Goal: Task Accomplishment & Management: Manage account settings

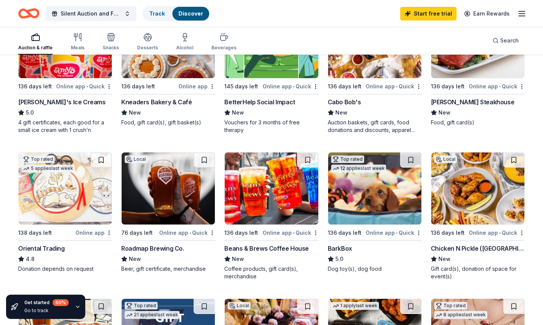
scroll to position [152, 0]
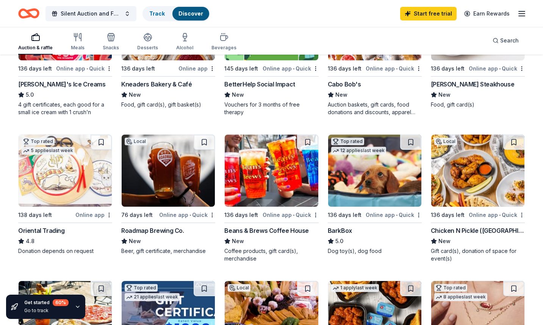
click at [479, 191] on img at bounding box center [477, 171] width 93 height 72
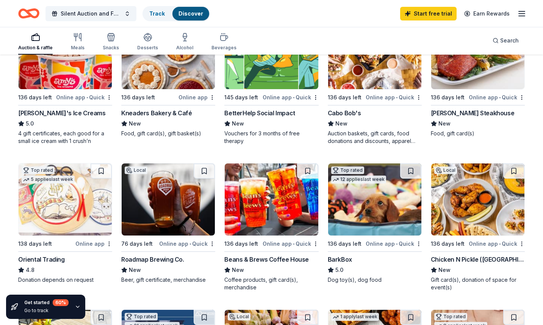
scroll to position [114, 0]
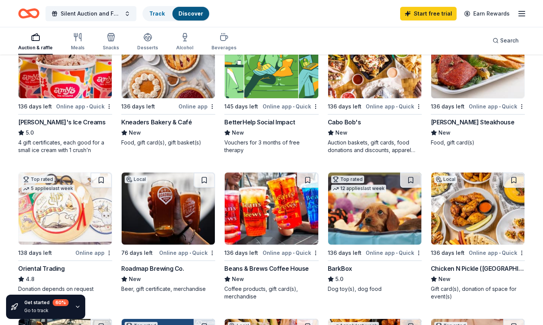
click at [373, 218] on img at bounding box center [374, 208] width 93 height 72
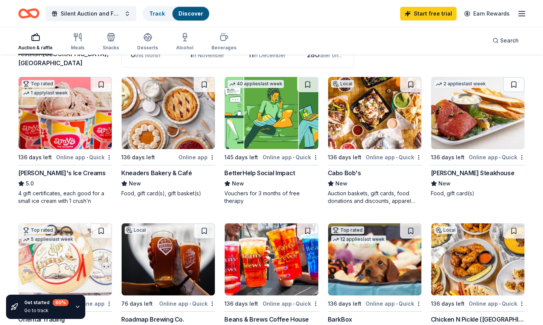
scroll to position [0, 0]
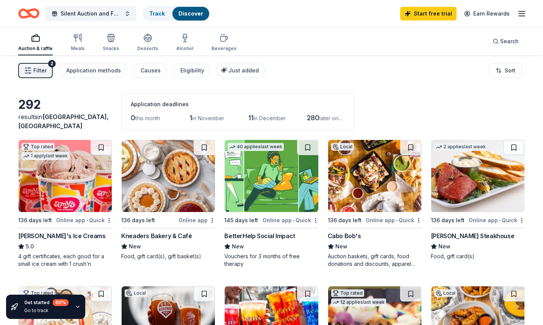
click at [163, 194] on img at bounding box center [168, 176] width 93 height 72
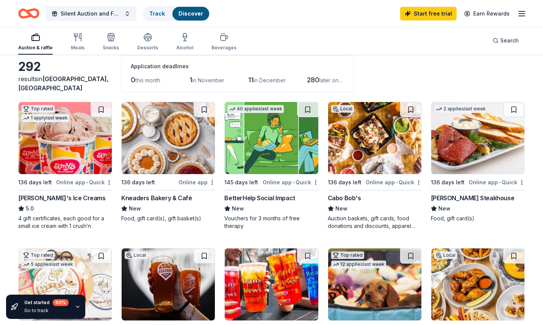
click at [456, 156] on img at bounding box center [477, 138] width 93 height 72
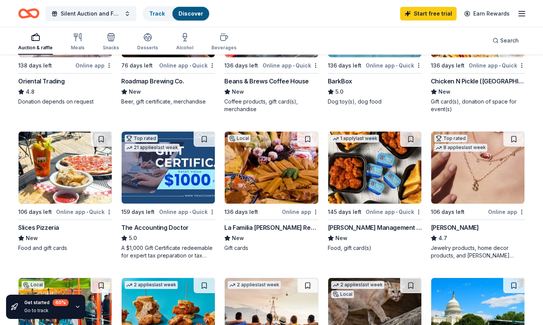
scroll to position [303, 0]
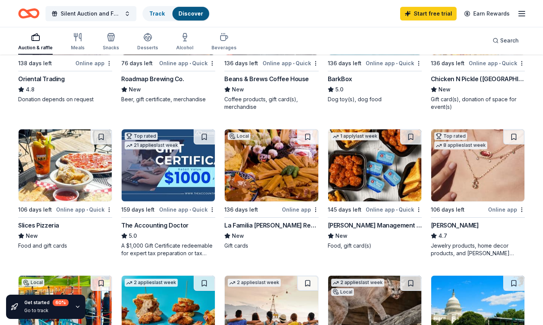
click at [459, 175] on img at bounding box center [477, 165] width 93 height 72
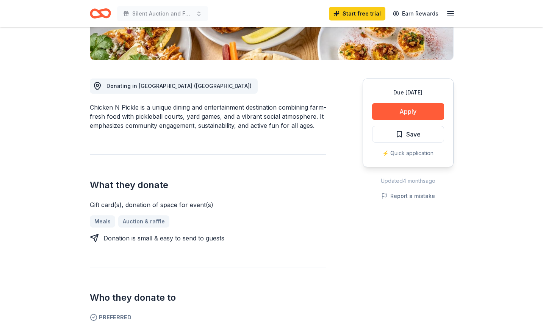
scroll to position [190, 0]
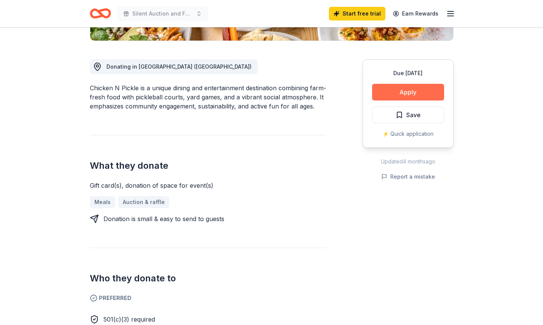
click at [391, 89] on button "Apply" at bounding box center [408, 92] width 72 height 17
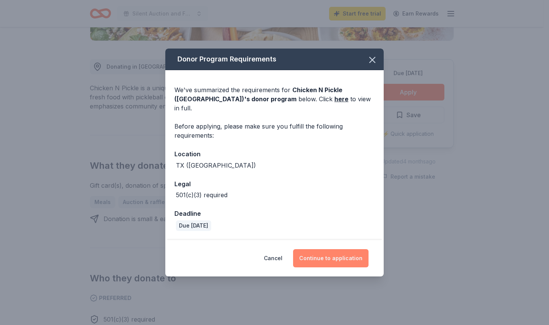
click at [338, 251] on button "Continue to application" at bounding box center [330, 258] width 75 height 18
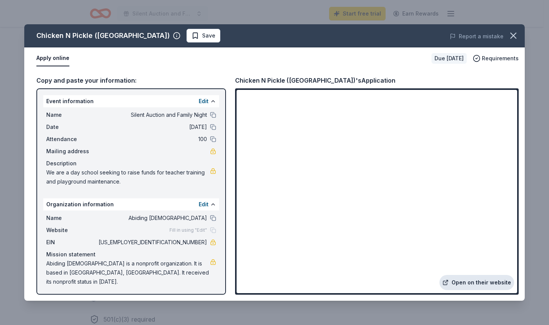
click at [481, 282] on link "Open on their website" at bounding box center [476, 282] width 75 height 15
click at [517, 35] on icon "button" at bounding box center [513, 35] width 11 height 11
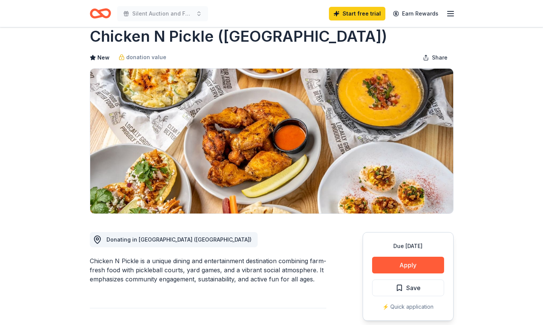
scroll to position [0, 0]
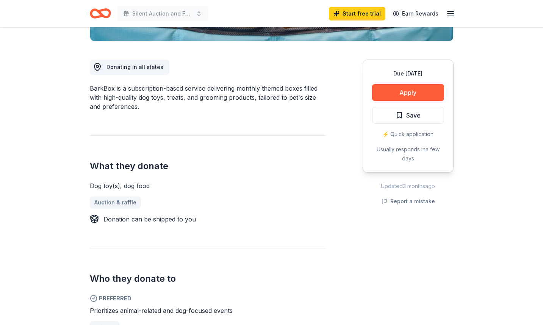
scroll to position [190, 0]
click at [404, 91] on button "Apply" at bounding box center [408, 92] width 72 height 17
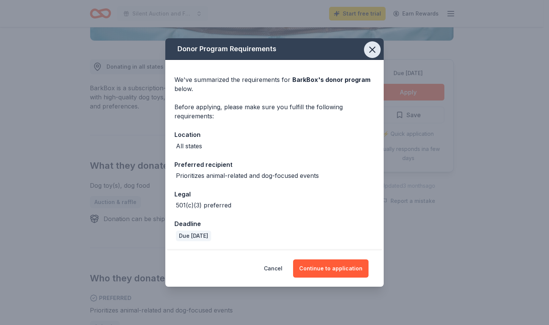
click at [370, 51] on icon "button" at bounding box center [372, 49] width 11 height 11
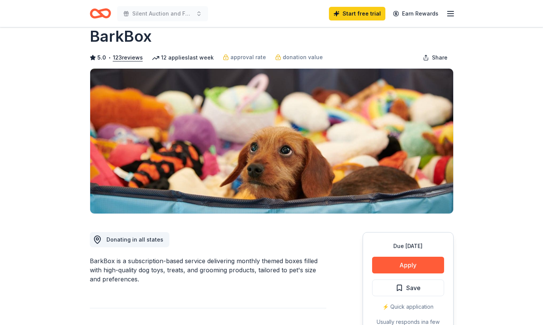
scroll to position [0, 0]
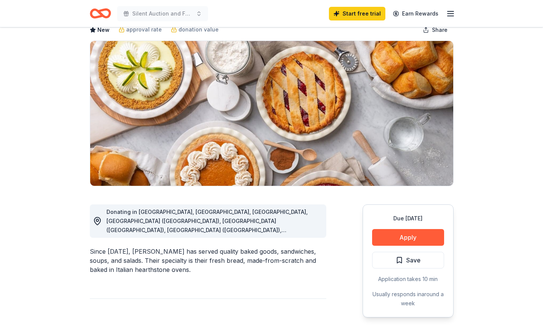
scroll to position [38, 0]
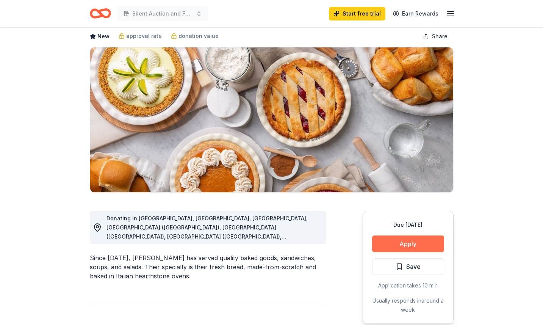
click at [389, 244] on button "Apply" at bounding box center [408, 243] width 72 height 17
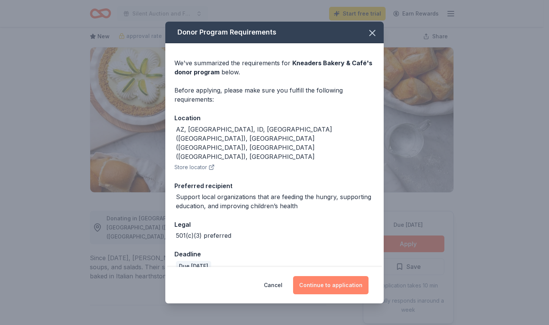
click at [339, 278] on button "Continue to application" at bounding box center [330, 285] width 75 height 18
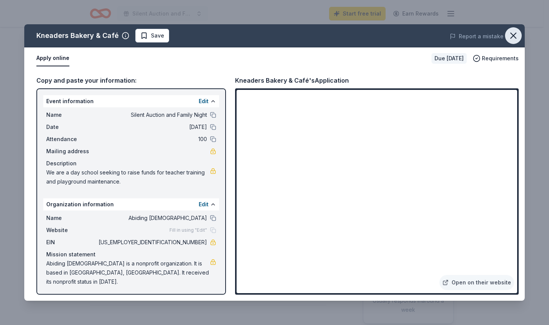
click at [514, 37] on icon "button" at bounding box center [513, 35] width 5 height 5
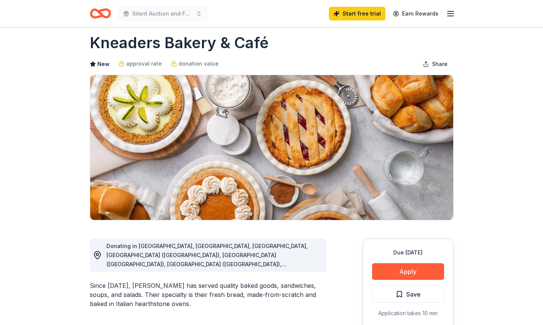
scroll to position [0, 0]
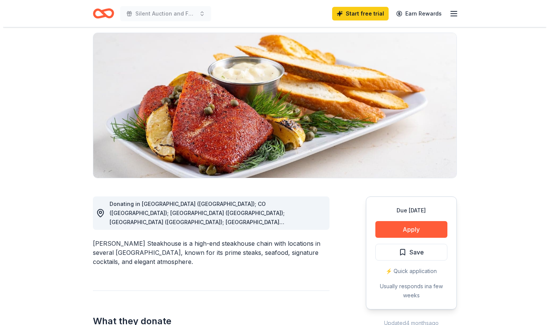
scroll to position [38, 0]
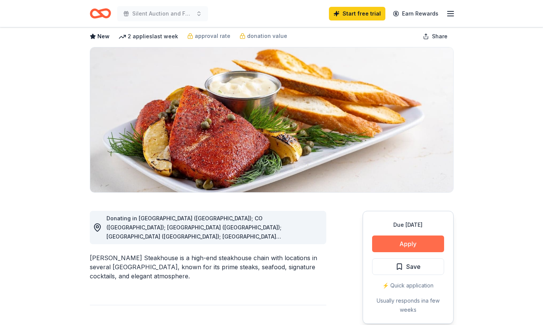
click at [406, 242] on button "Apply" at bounding box center [408, 243] width 72 height 17
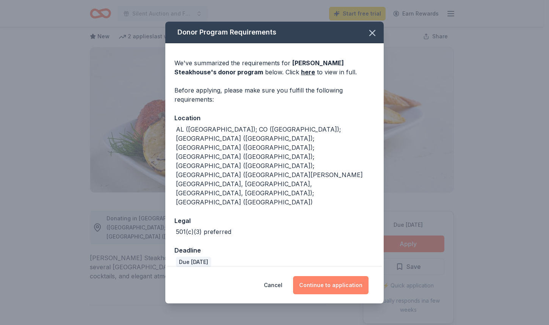
click at [330, 276] on button "Continue to application" at bounding box center [330, 285] width 75 height 18
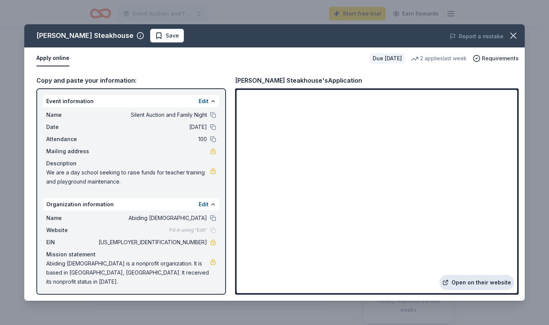
click at [470, 282] on link "Open on their website" at bounding box center [476, 282] width 75 height 15
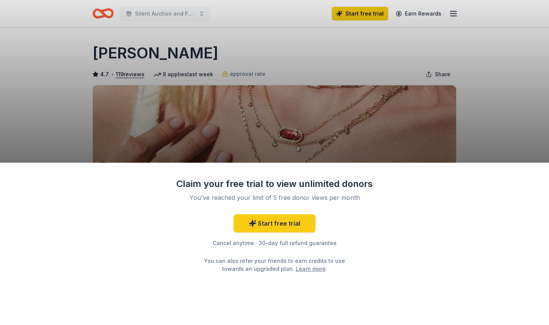
click at [364, 119] on div "Claim your free trial to view unlimited donors You've reached your limit of 5 f…" at bounding box center [274, 162] width 549 height 325
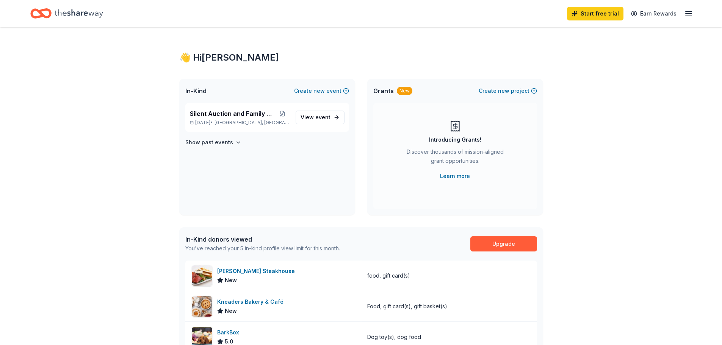
click at [689, 12] on icon "button" at bounding box center [688, 13] width 9 height 9
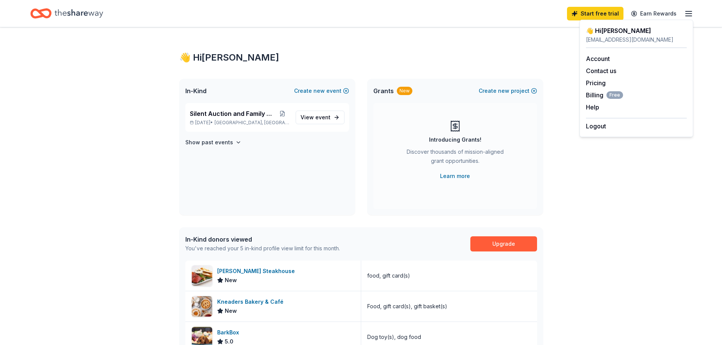
click at [689, 11] on line "button" at bounding box center [689, 11] width 6 height 0
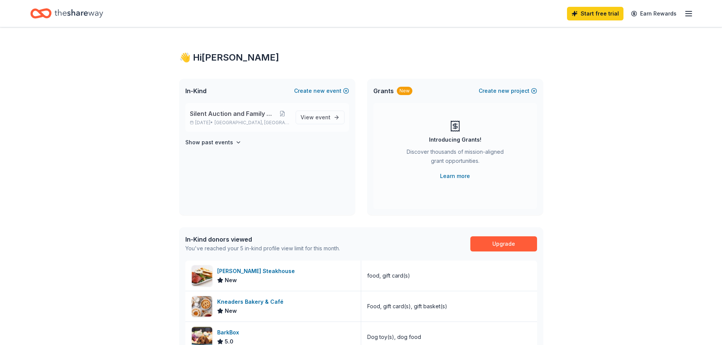
click at [223, 121] on p "Mar 23, 2026 • San Antonio, TX" at bounding box center [240, 123] width 100 height 6
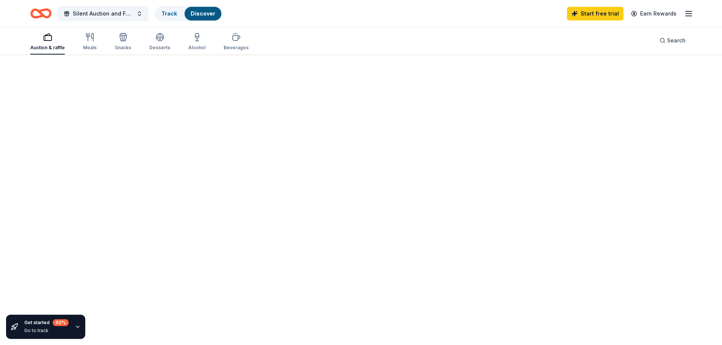
scroll to position [55, 0]
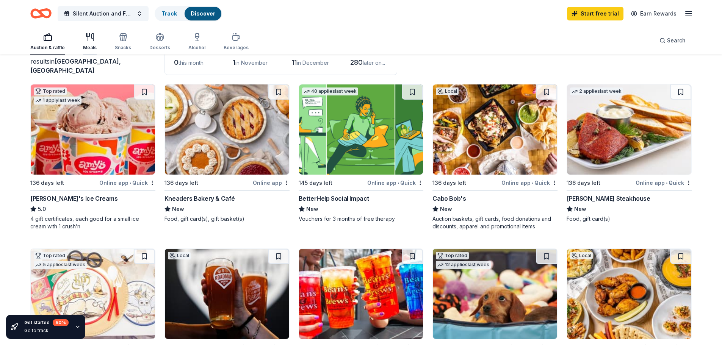
drag, startPoint x: 83, startPoint y: 44, endPoint x: 89, endPoint y: 48, distance: 6.5
click at [83, 44] on div "Meals" at bounding box center [90, 42] width 14 height 18
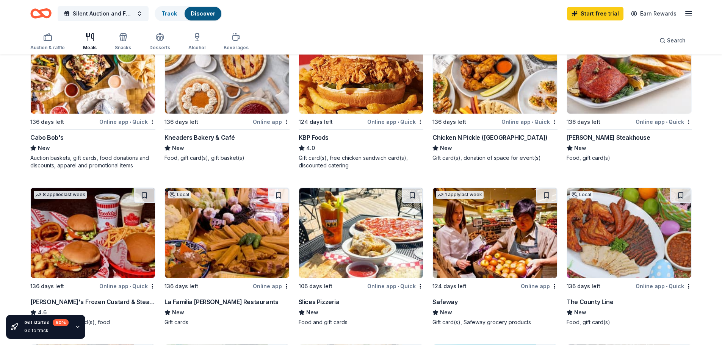
scroll to position [76, 0]
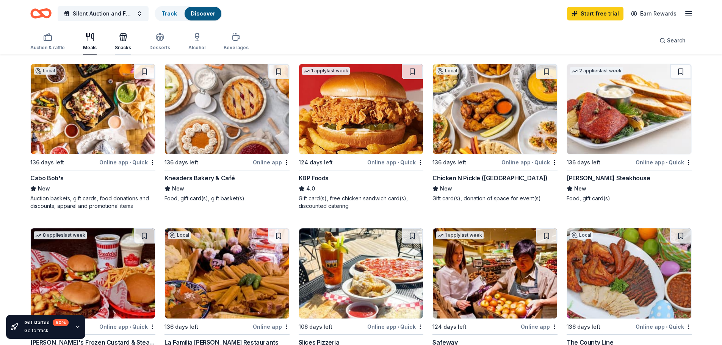
click at [122, 40] on icon "button" at bounding box center [123, 37] width 9 height 9
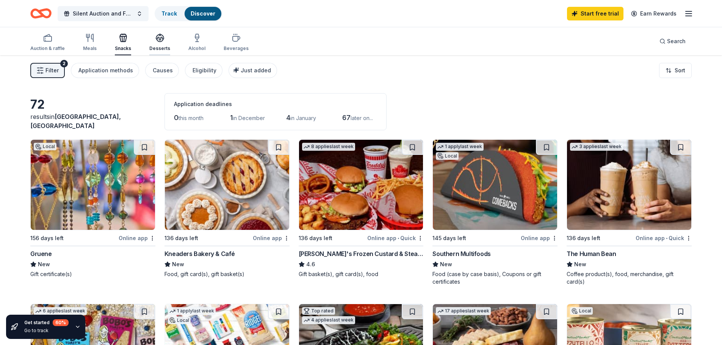
click at [158, 42] on icon "button" at bounding box center [160, 40] width 7 height 3
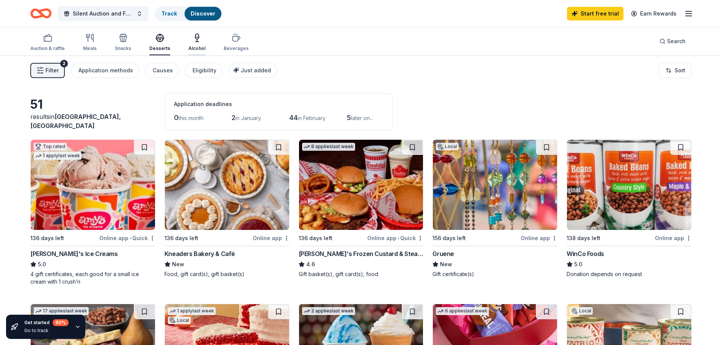
click at [189, 40] on div "button" at bounding box center [196, 37] width 17 height 9
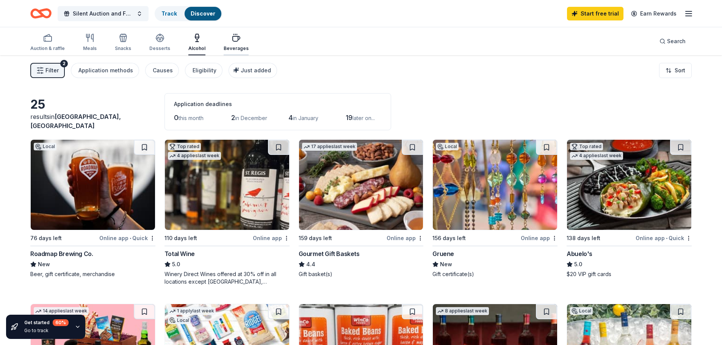
click at [230, 43] on div "Beverages" at bounding box center [236, 42] width 25 height 18
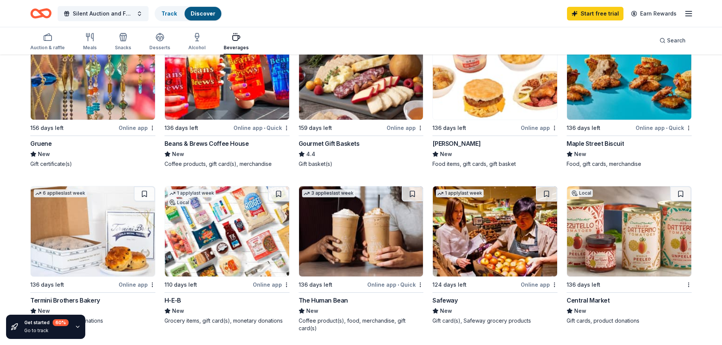
scroll to position [76, 0]
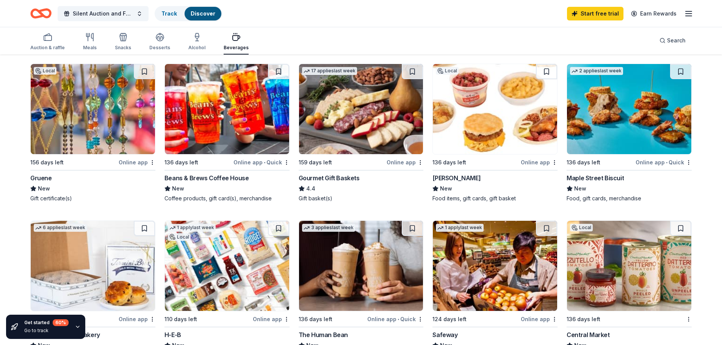
click at [348, 128] on img at bounding box center [361, 109] width 124 height 90
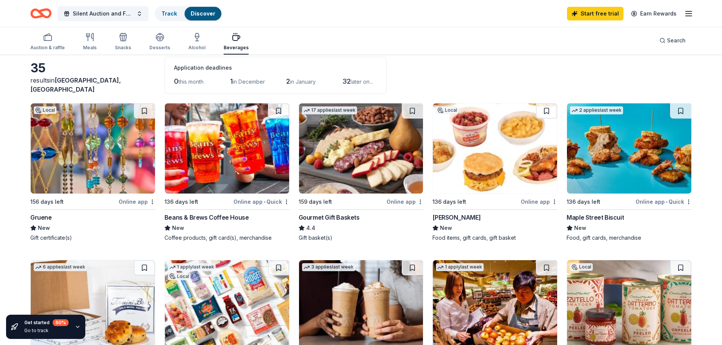
scroll to position [0, 0]
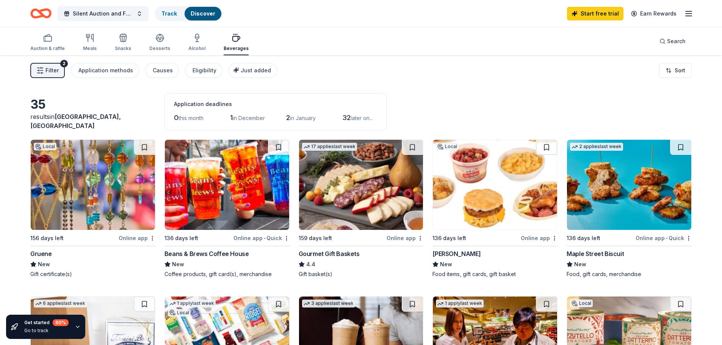
click at [689, 12] on icon "button" at bounding box center [688, 13] width 9 height 9
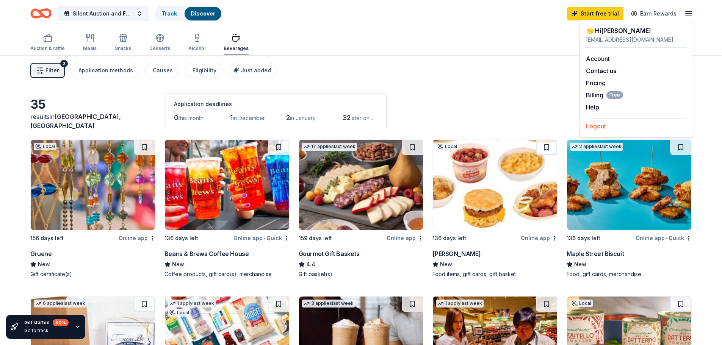
click at [598, 127] on button "Logout" at bounding box center [596, 126] width 20 height 9
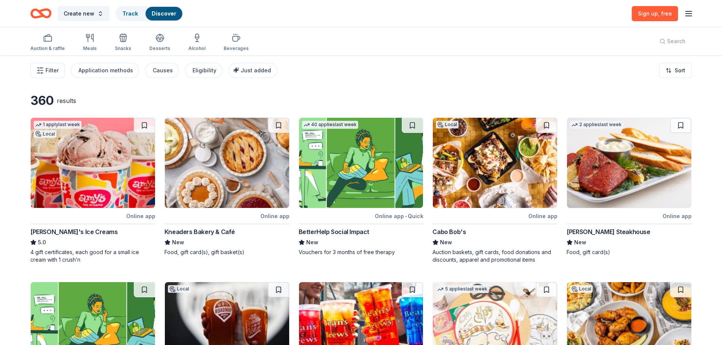
click at [690, 14] on icon "button" at bounding box center [688, 13] width 9 height 9
click at [479, 71] on div "Filter Application methods Causes Eligibility Just added Sort" at bounding box center [361, 70] width 722 height 30
click at [691, 14] on line "button" at bounding box center [689, 14] width 6 height 0
click at [598, 72] on button "Log in" at bounding box center [594, 73] width 17 height 9
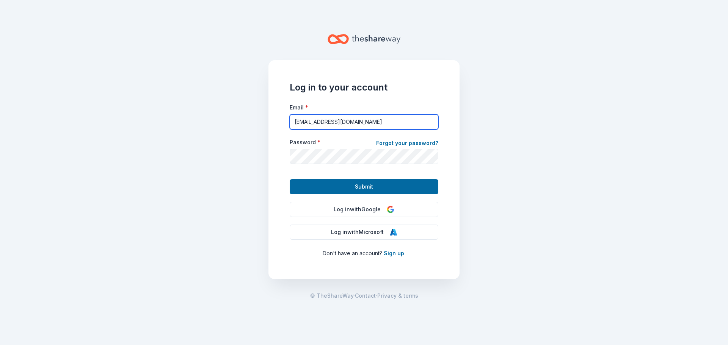
click at [362, 121] on input "dayschool@aplc.org" at bounding box center [364, 121] width 149 height 15
drag, startPoint x: 367, startPoint y: 127, endPoint x: 245, endPoint y: 116, distance: 122.9
click at [245, 116] on main "Log in to your account Email * dayschool@aplc.org Password * Forgot your passwo…" at bounding box center [364, 172] width 728 height 345
click at [363, 119] on input "alek@aplcdayschool.org" at bounding box center [364, 121] width 149 height 15
type input "alek@aplcdayschool.org"
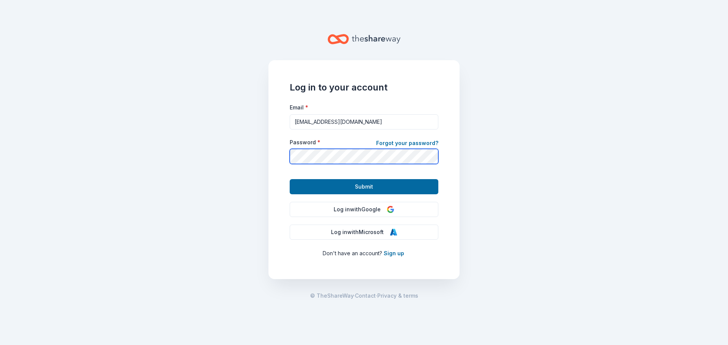
click at [248, 138] on main "Log in to your account Email * alek@aplcdayschool.org Password * Forgot your pa…" at bounding box center [364, 172] width 728 height 345
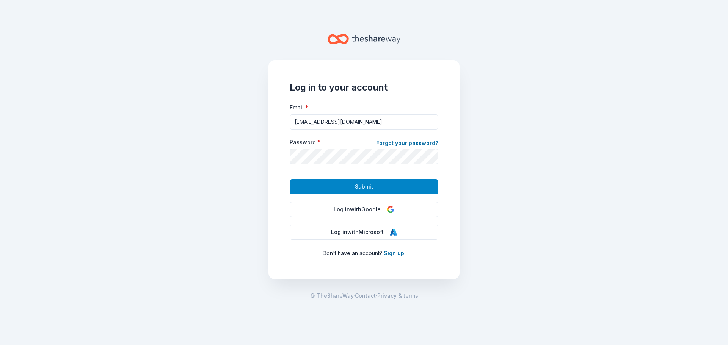
click at [316, 191] on button "Submit" at bounding box center [364, 186] width 149 height 15
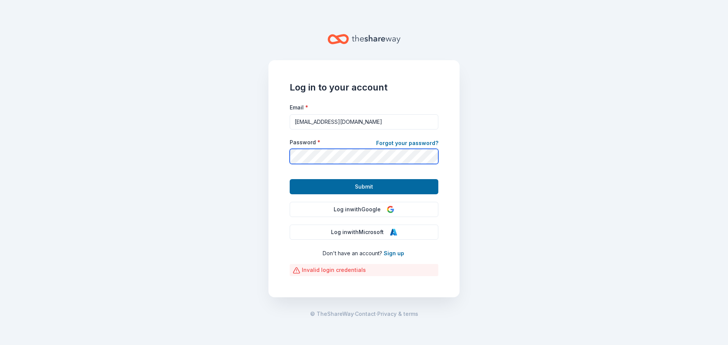
click at [269, 156] on div "Log in to your account Email * alek@aplcdayschool.org Password * Forgot your pa…" at bounding box center [363, 178] width 191 height 237
click at [392, 145] on link "Forgot your password?" at bounding box center [407, 144] width 62 height 11
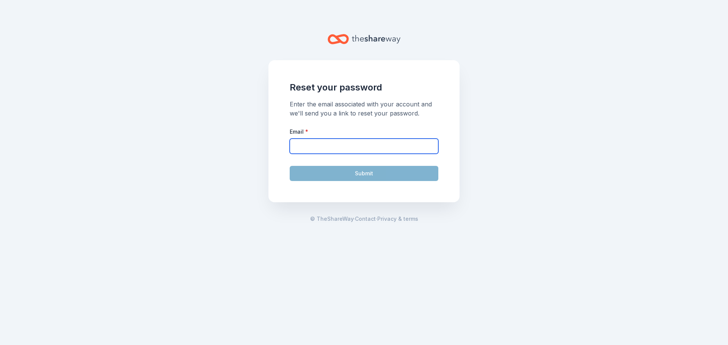
click at [315, 148] on input "Email *" at bounding box center [364, 146] width 149 height 15
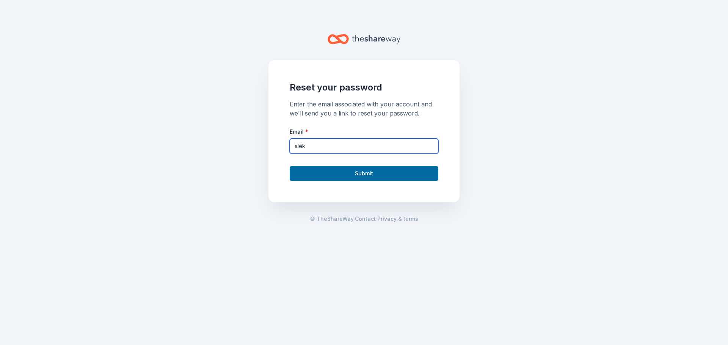
type input "alek@aplcdayschool.org"
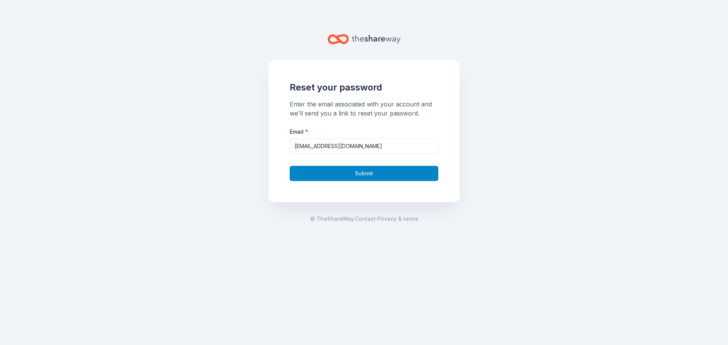
click at [343, 174] on button "Submit" at bounding box center [364, 173] width 149 height 15
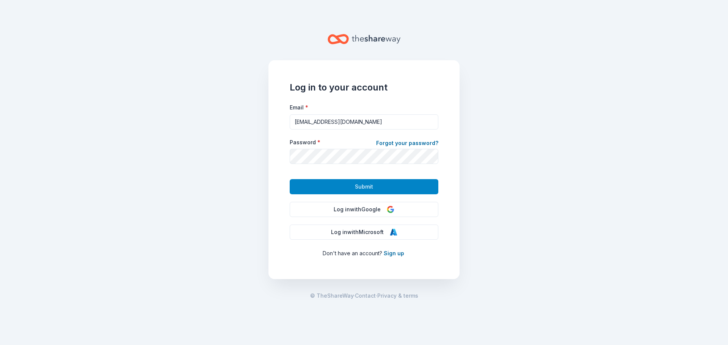
click at [372, 188] on span "Submit" at bounding box center [364, 186] width 18 height 9
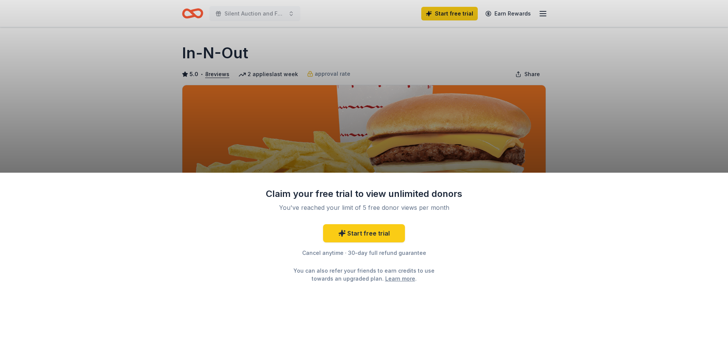
click at [543, 12] on div "Claim your free trial to view unlimited donors You've reached your limit of 5 f…" at bounding box center [364, 172] width 728 height 345
click at [543, 13] on div "Claim your free trial to view unlimited donors You've reached your limit of 5 f…" at bounding box center [364, 172] width 728 height 345
drag, startPoint x: 543, startPoint y: 13, endPoint x: 537, endPoint y: 27, distance: 15.5
click at [543, 13] on div "Claim your free trial to view unlimited donors You've reached your limit of 5 f…" at bounding box center [364, 172] width 728 height 345
drag, startPoint x: 614, startPoint y: 117, endPoint x: 633, endPoint y: 77, distance: 44.1
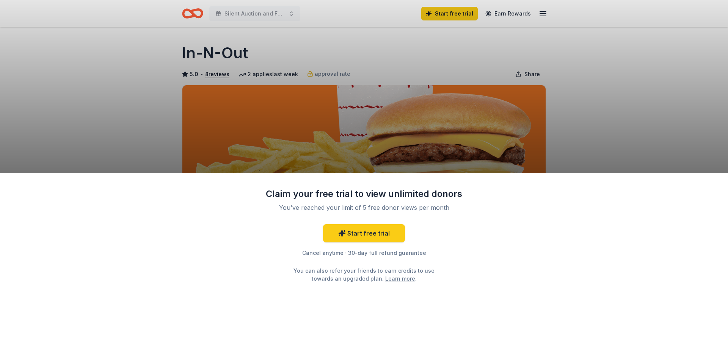
click at [617, 109] on div "Claim your free trial to view unlimited donors You've reached your limit of 5 f…" at bounding box center [364, 172] width 728 height 345
